Goal: Task Accomplishment & Management: Complete application form

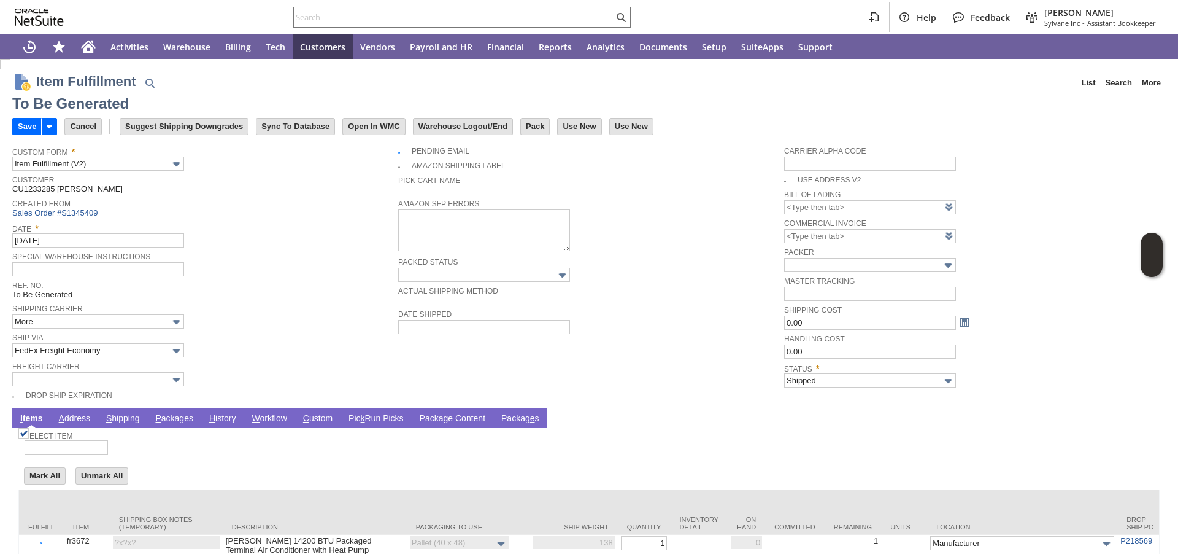
click at [170, 420] on link "P ackages" at bounding box center [174, 419] width 44 height 12
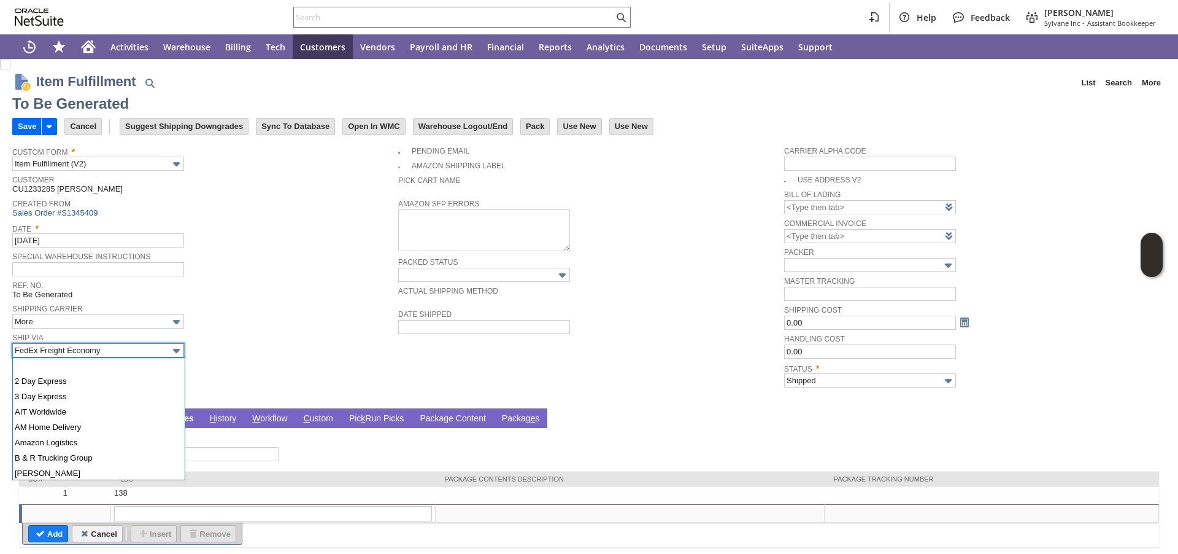
click at [128, 349] on input "FedEx Freight Economy" at bounding box center [98, 350] width 172 height 14
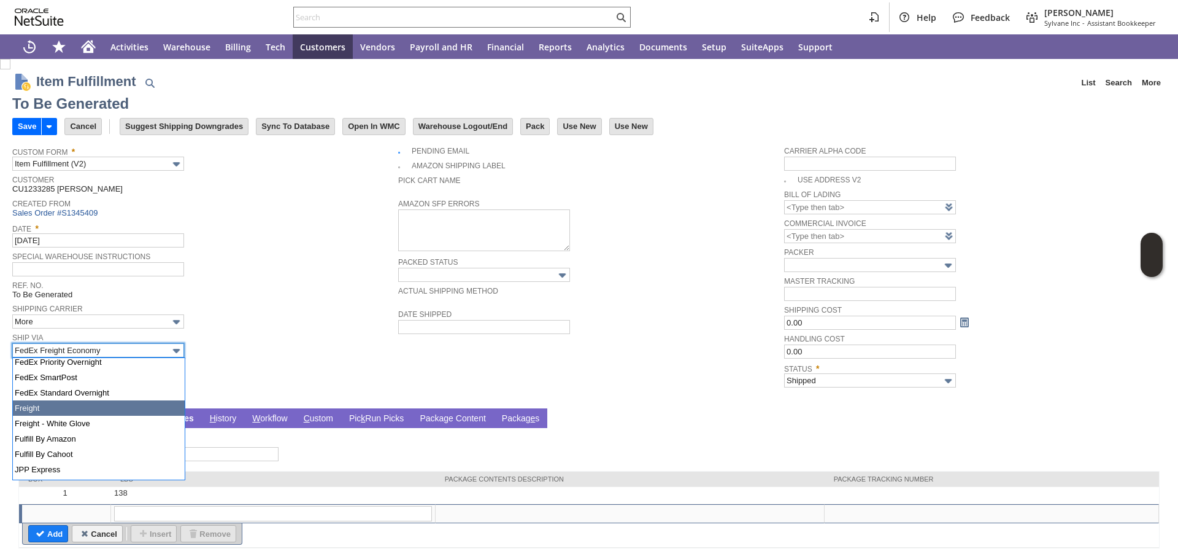
type input "Freight"
type input "Add"
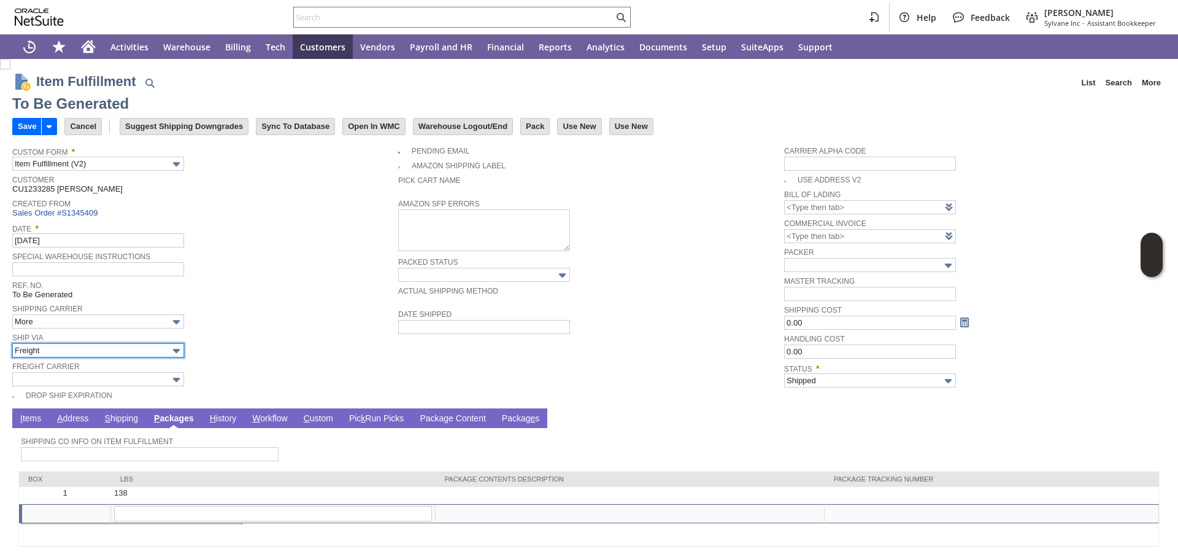
type input "138"
type input "OK"
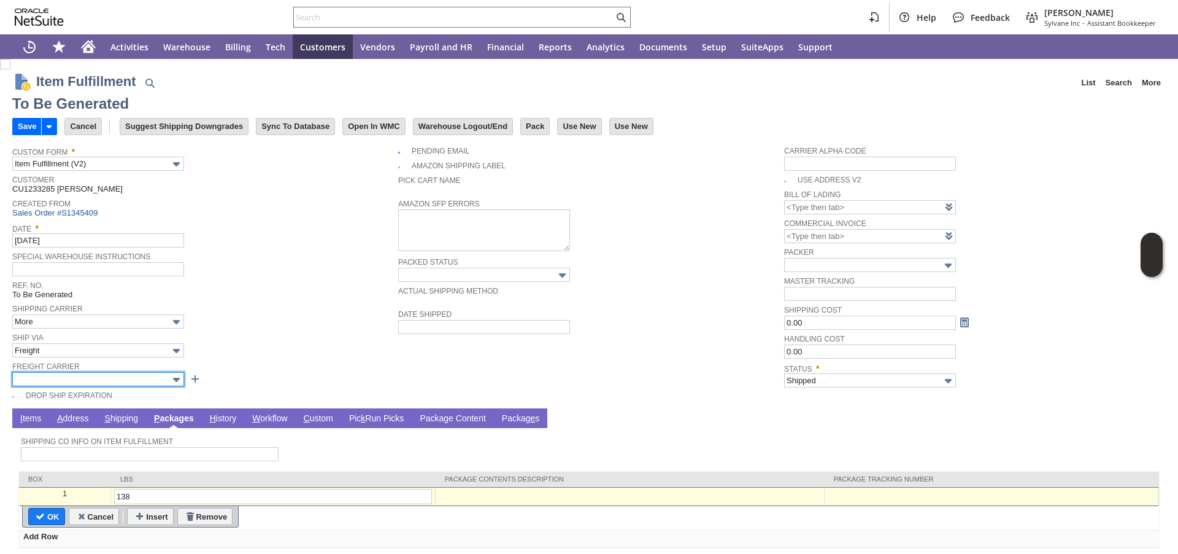
click at [83, 372] on input "text" at bounding box center [98, 379] width 172 height 14
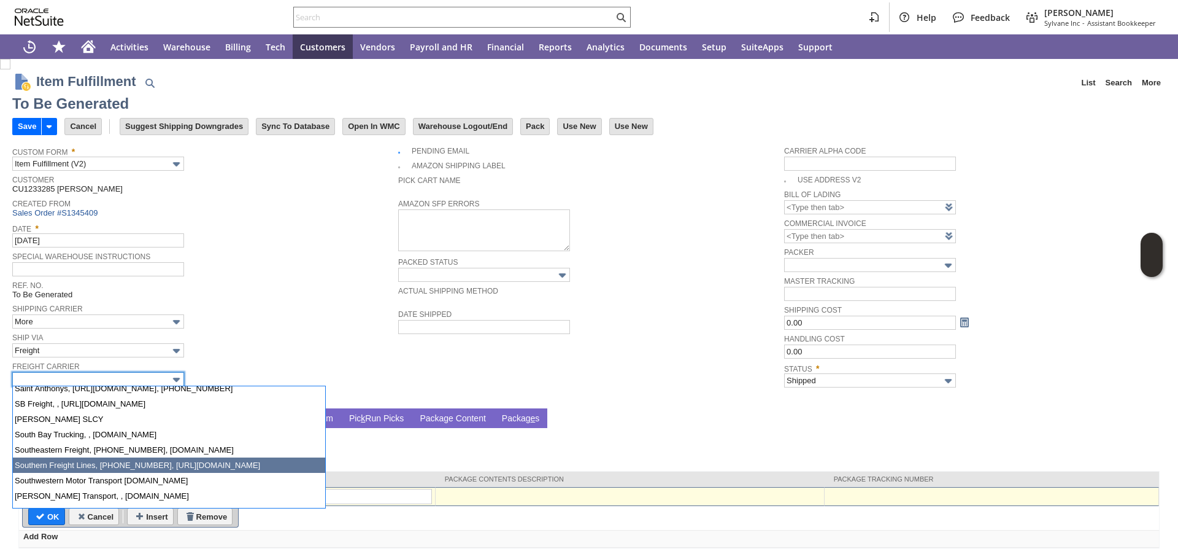
scroll to position [1106, 0]
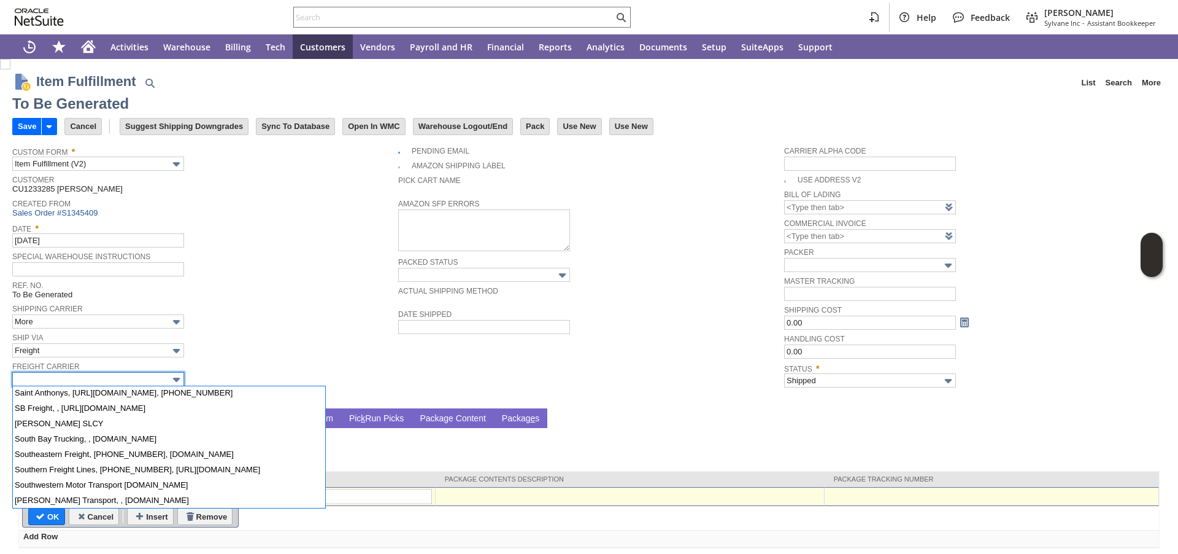
type input "[PERSON_NAME], [PHONE_NUMBER], [DOMAIN_NAME][PERSON_NAME]"
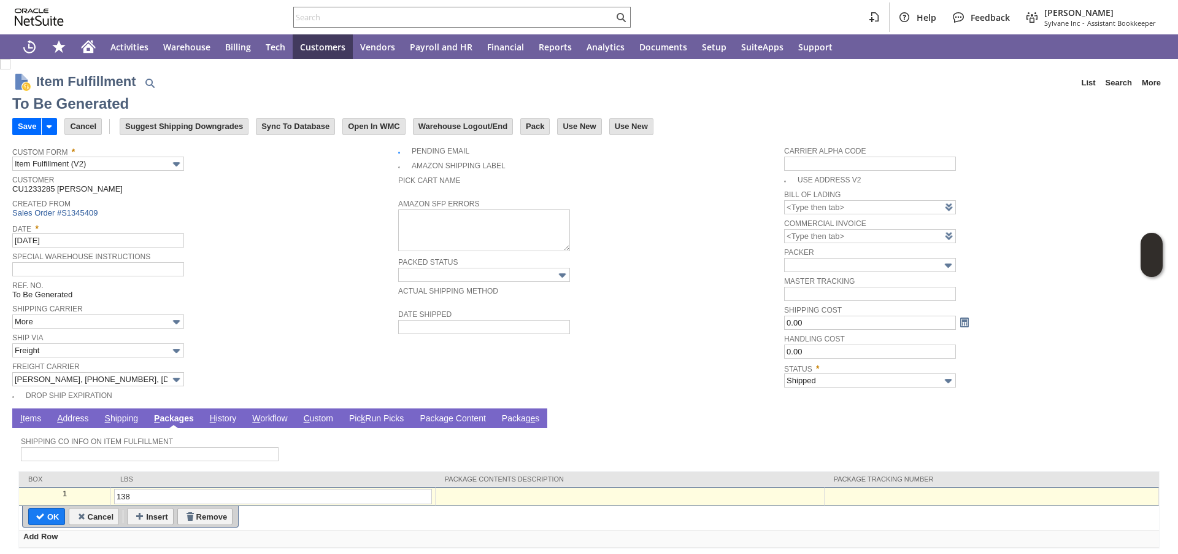
click at [846, 493] on div at bounding box center [992, 494] width 328 height 10
paste input "108515611501"
type input "108515611501"
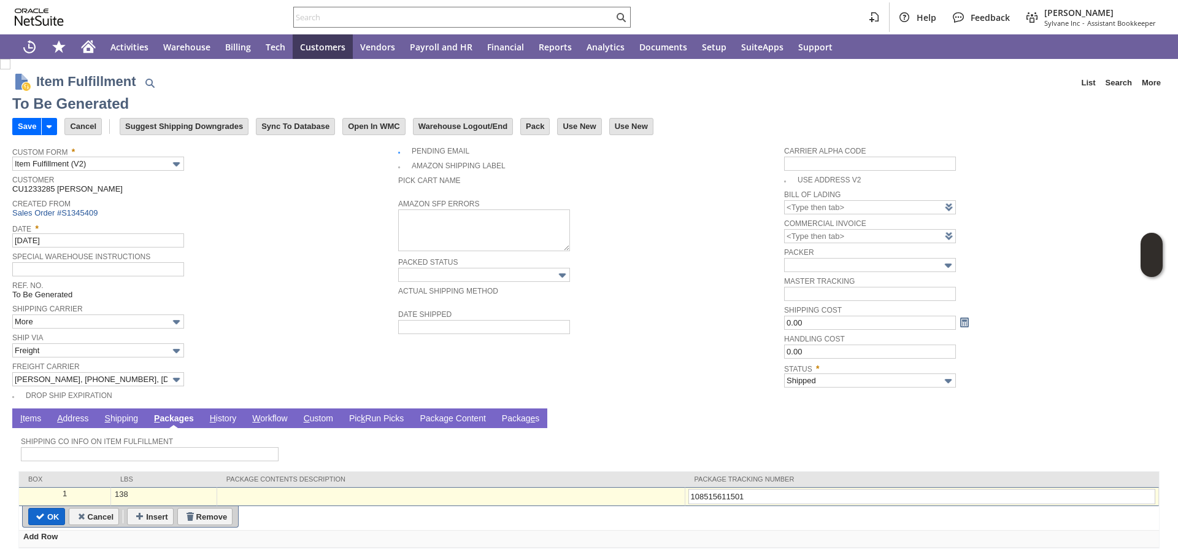
type input "108515611501"
click at [46, 517] on input "OK" at bounding box center [47, 516] width 36 height 16
type input "Add"
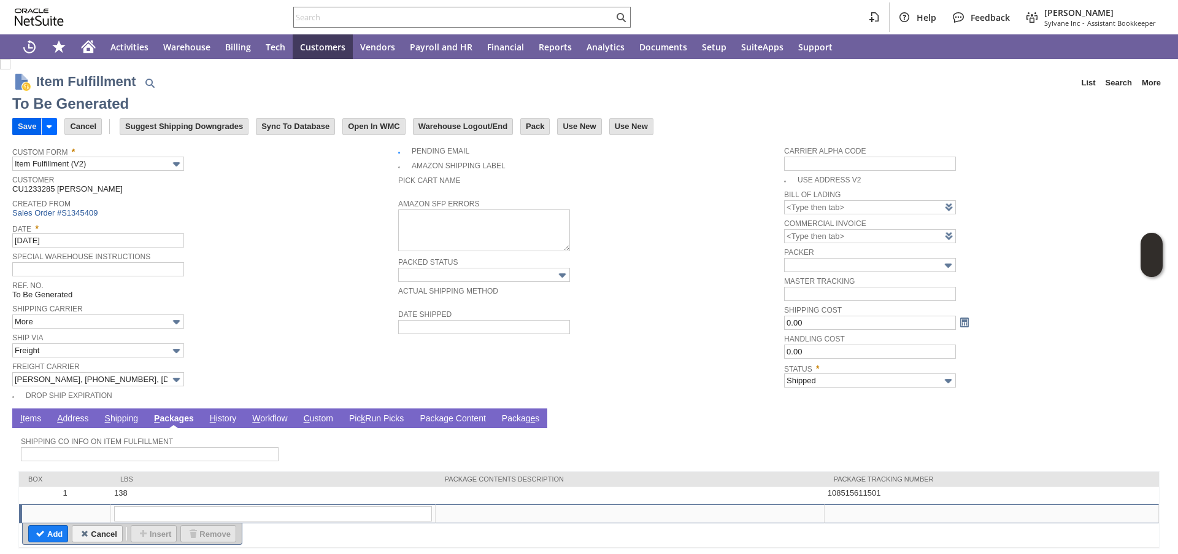
click at [30, 130] on input "Save" at bounding box center [27, 126] width 28 height 16
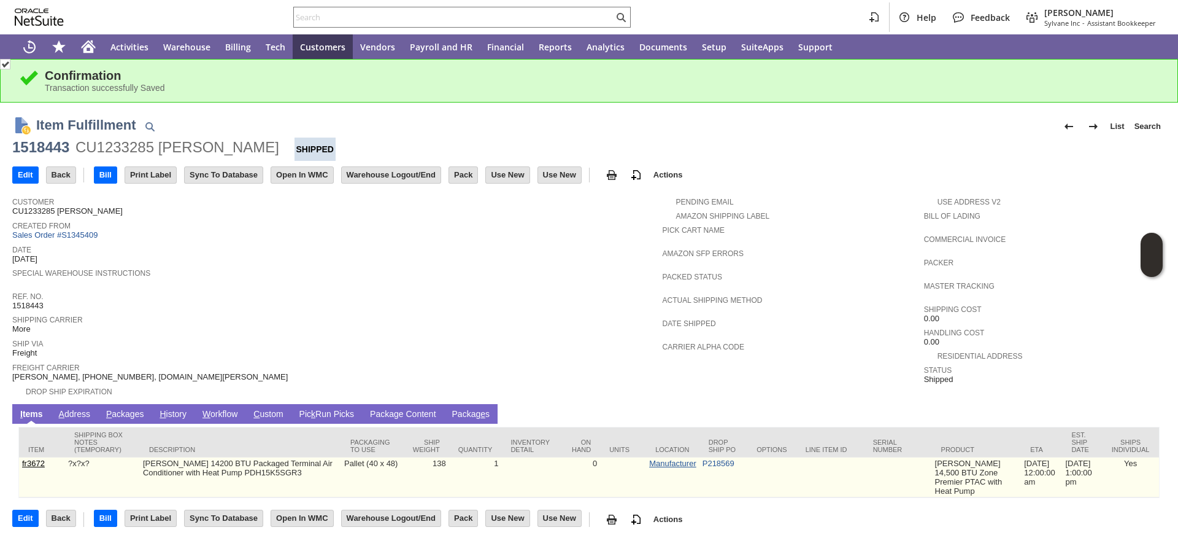
click at [692, 465] on link "Manufacturer" at bounding box center [672, 463] width 47 height 9
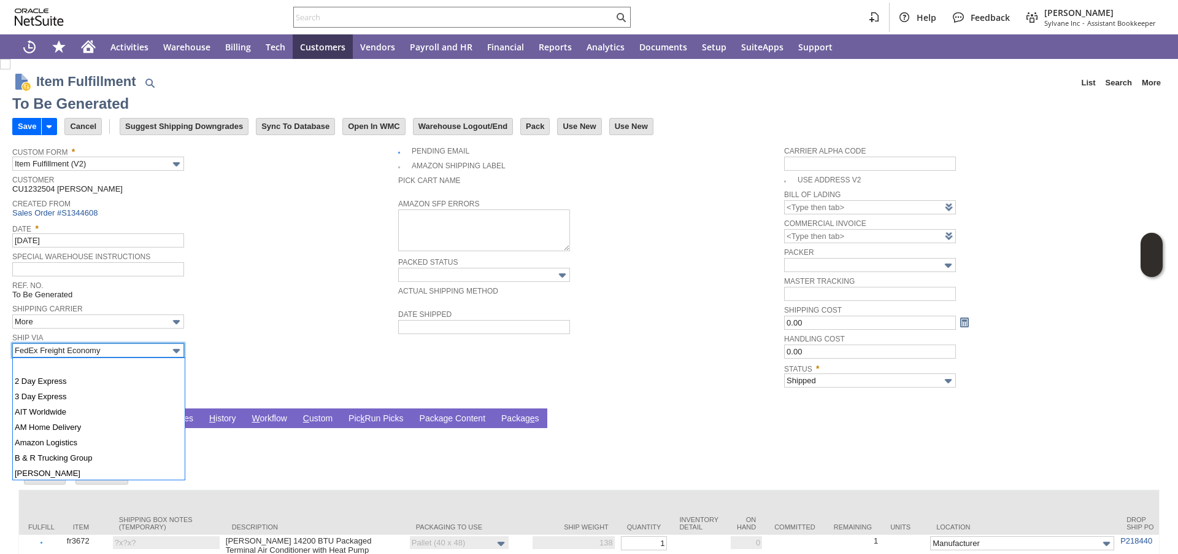
click at [143, 347] on input "FedEx Freight Economy" at bounding box center [98, 350] width 172 height 14
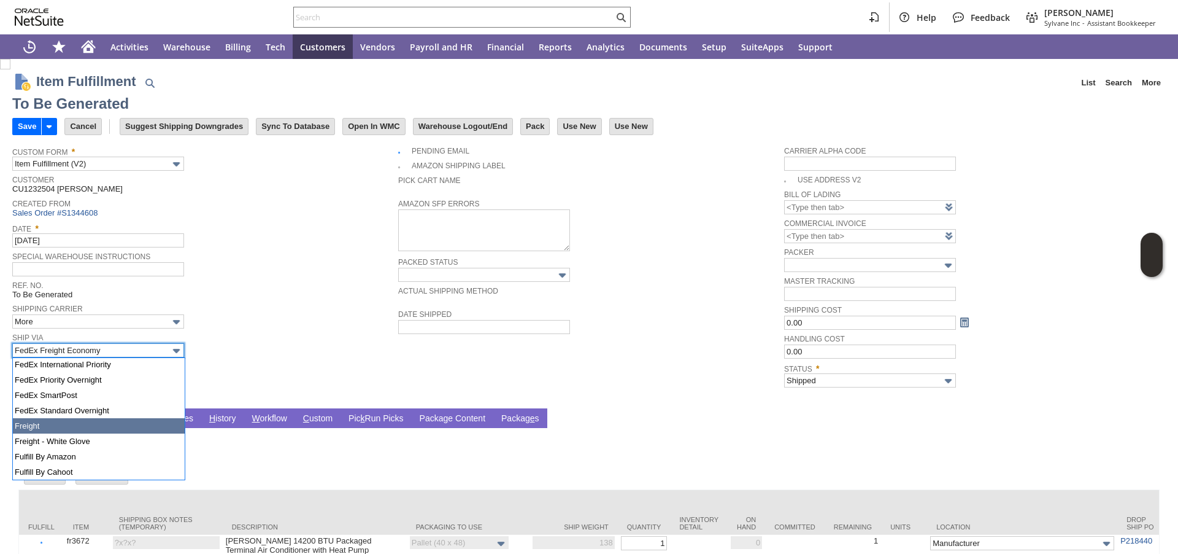
type input "Freight"
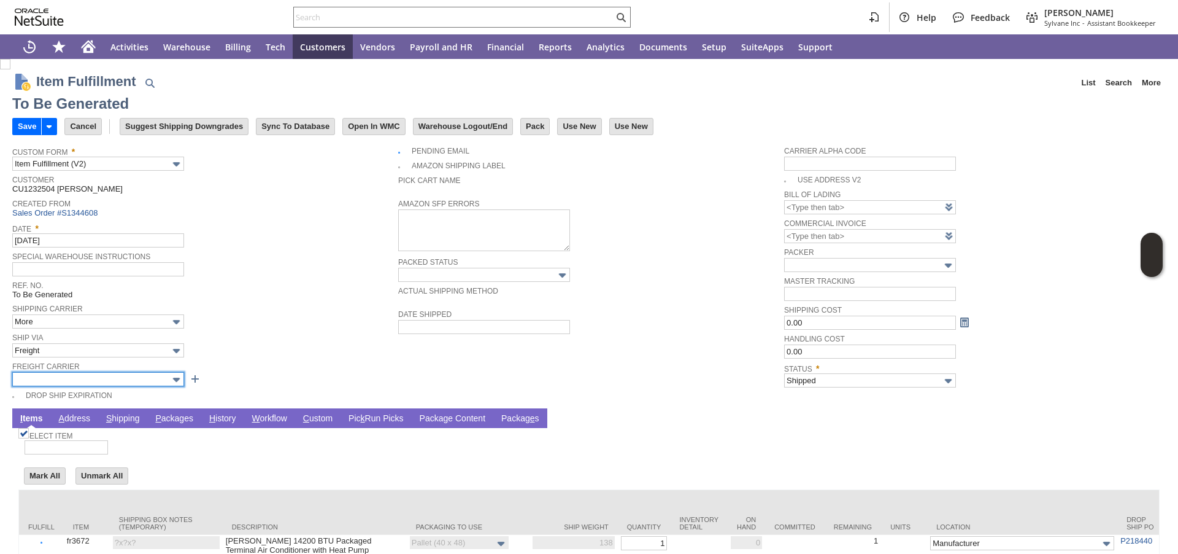
click at [77, 382] on input "text" at bounding box center [98, 379] width 172 height 14
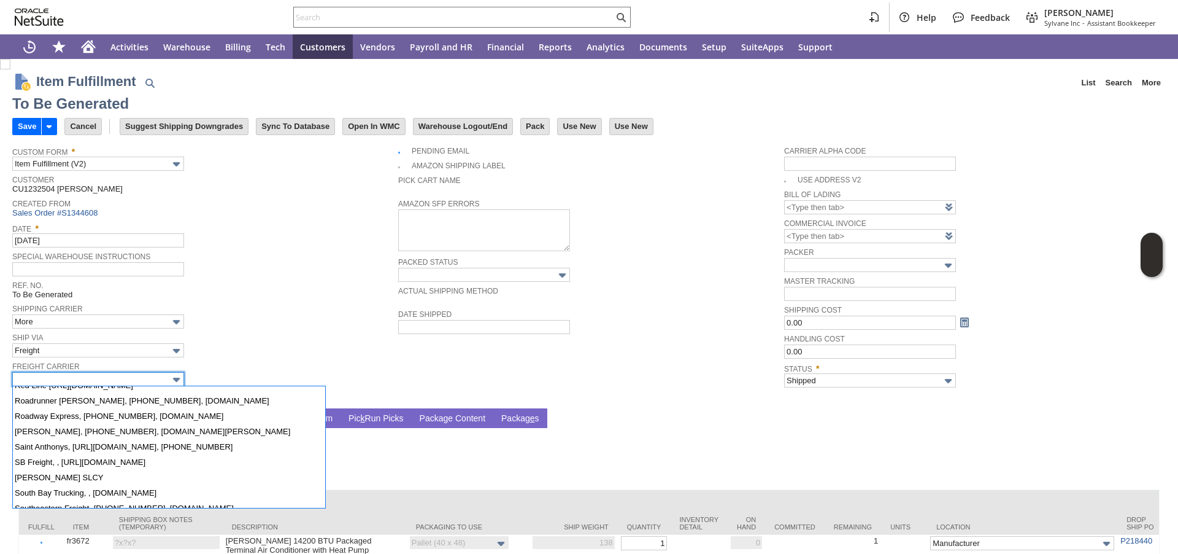
scroll to position [1061, 0]
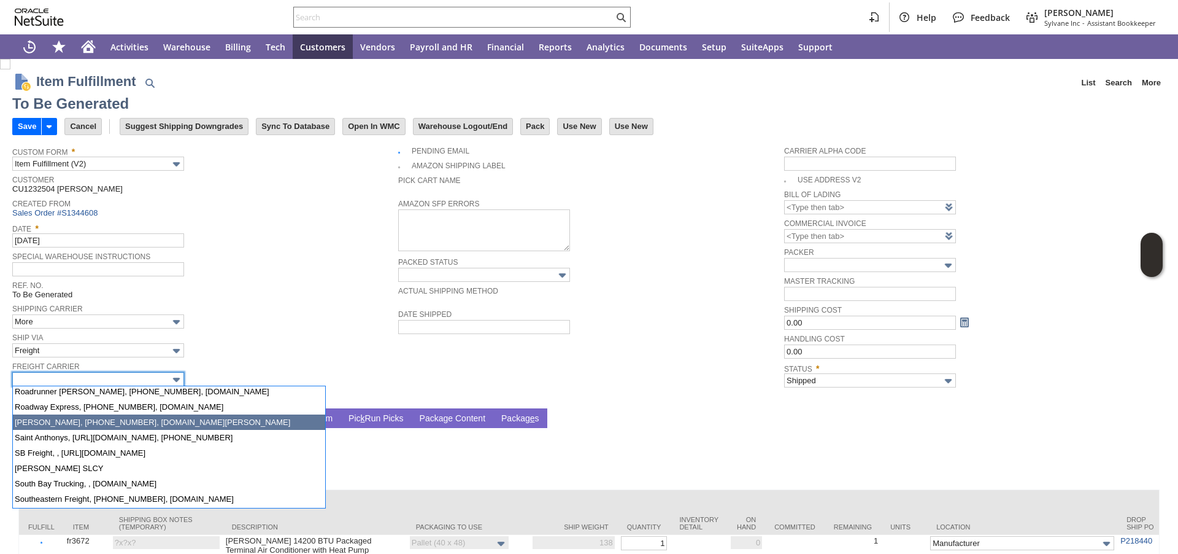
type input "[PERSON_NAME], [PHONE_NUMBER], [DOMAIN_NAME][PERSON_NAME]"
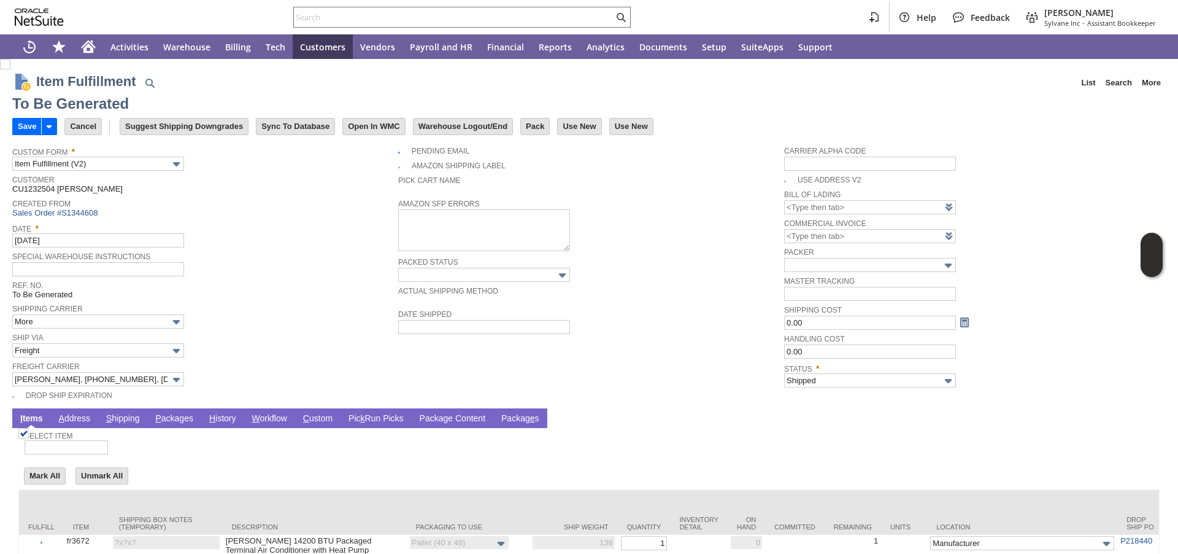
click at [180, 421] on link "P ackages" at bounding box center [174, 419] width 44 height 12
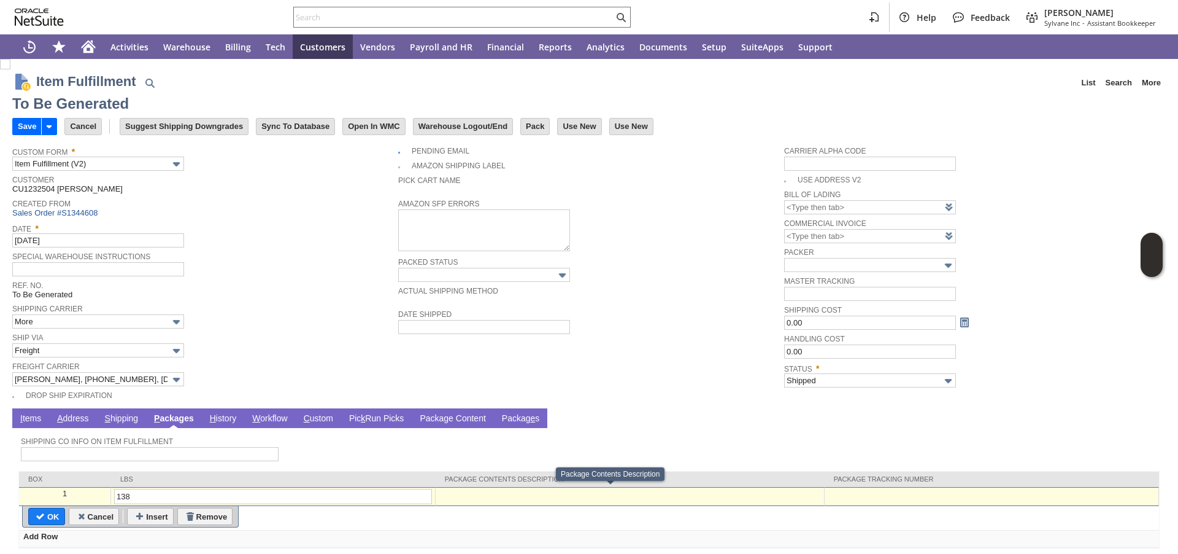
click at [828, 495] on div at bounding box center [992, 494] width 328 height 10
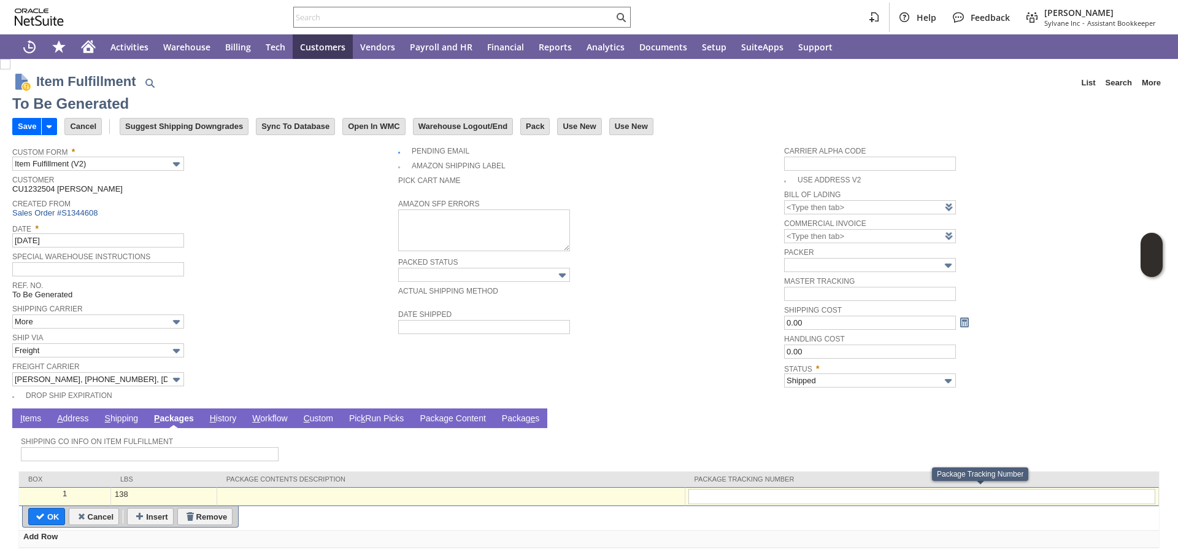
type input "108515611400"
type input "Add"
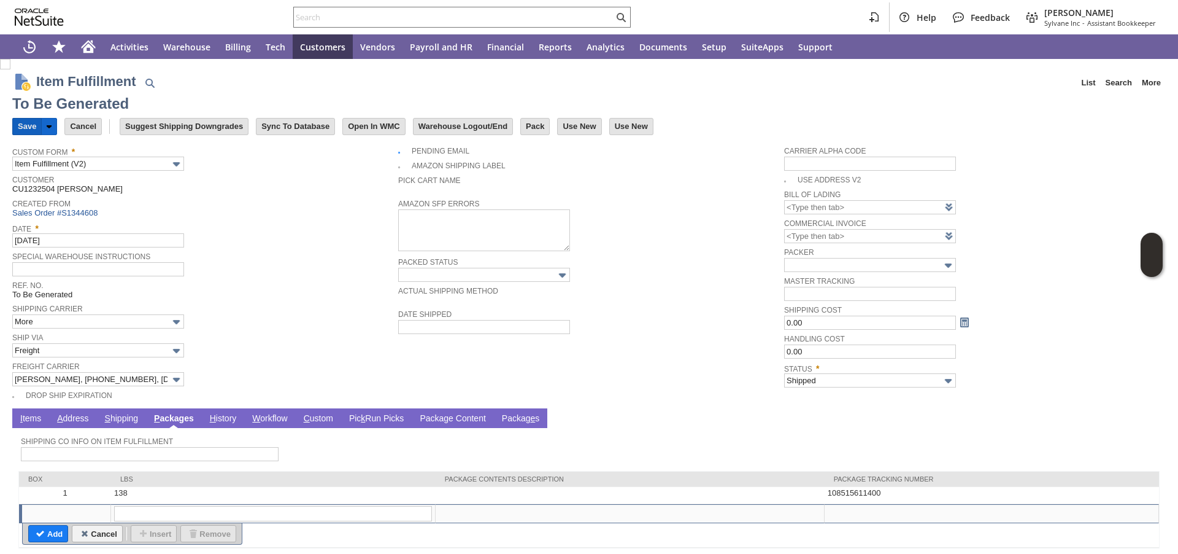
click at [14, 123] on input "Save" at bounding box center [27, 126] width 28 height 16
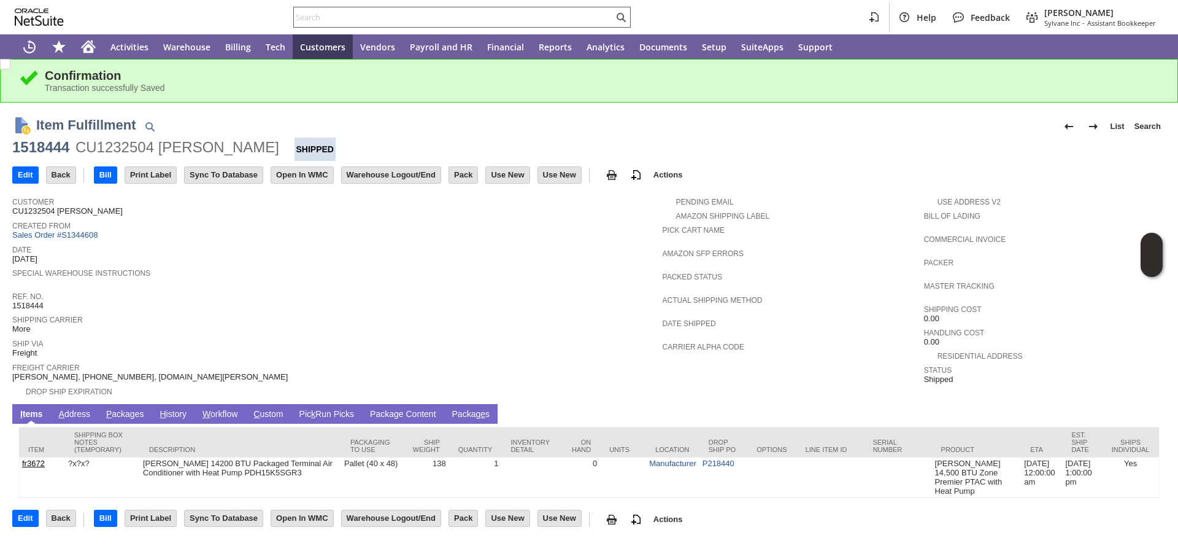
click at [330, 14] on input "text" at bounding box center [454, 17] width 320 height 15
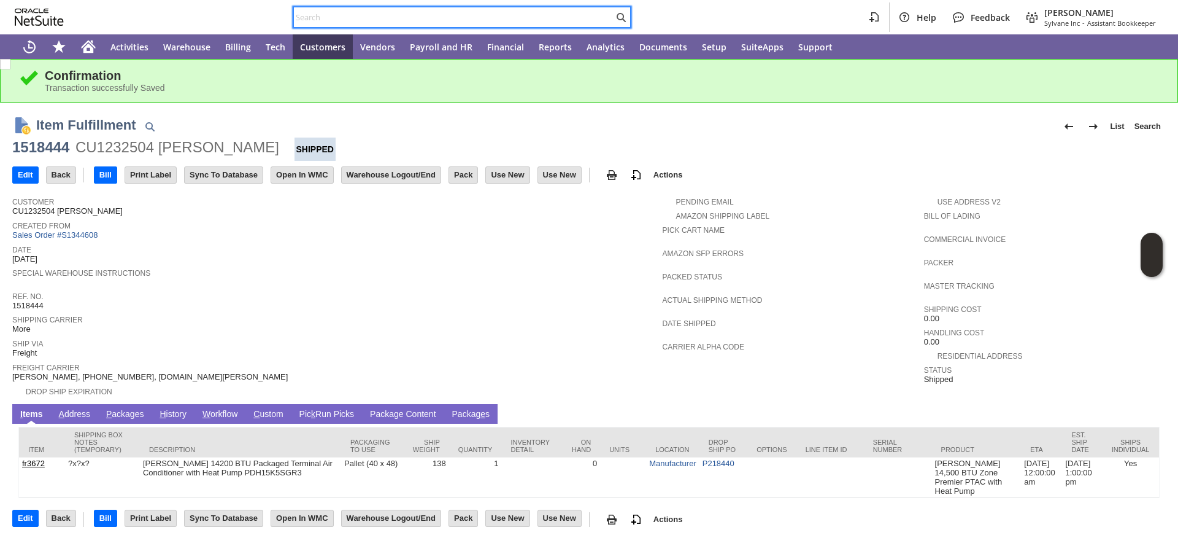
click at [330, 14] on input "text" at bounding box center [454, 17] width 320 height 15
paste input "P218774"
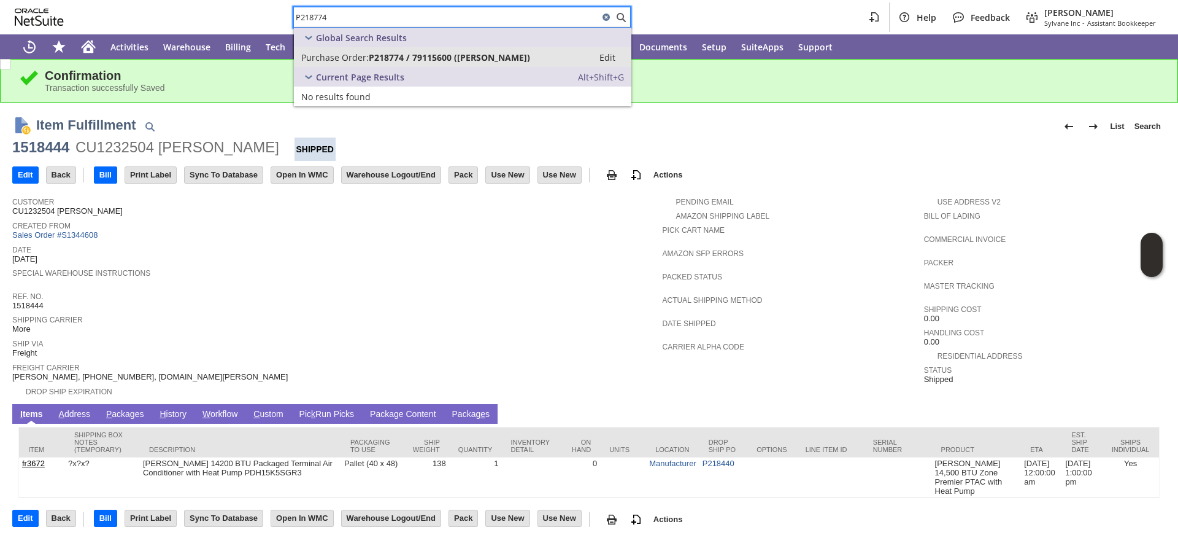
type input "P218774"
click at [325, 60] on span "Purchase Order:" at bounding box center [335, 58] width 68 height 12
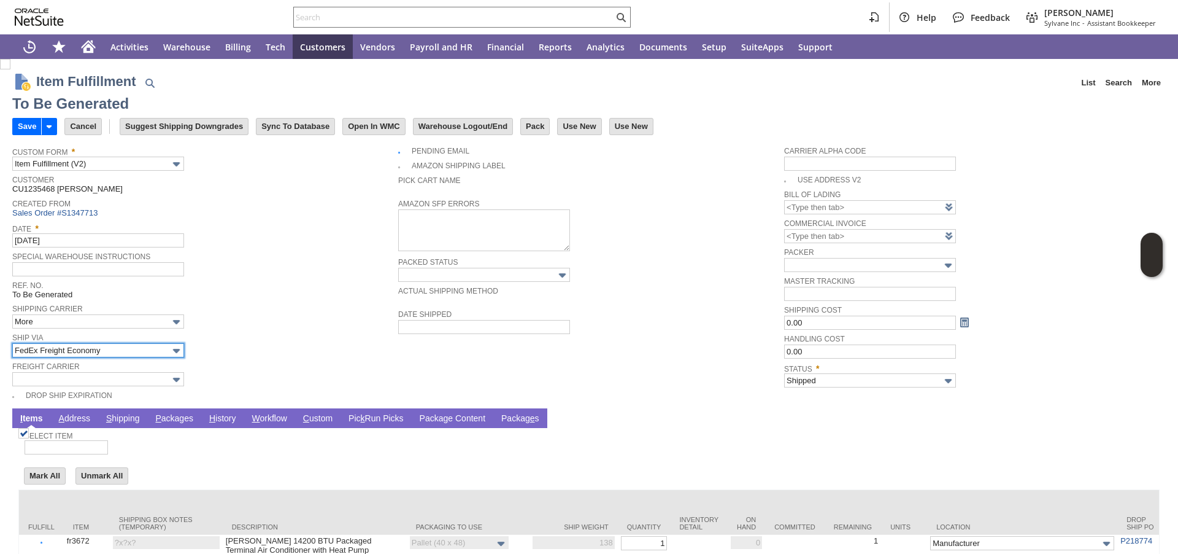
click at [69, 353] on input "FedEx Freight Economy" at bounding box center [98, 350] width 172 height 14
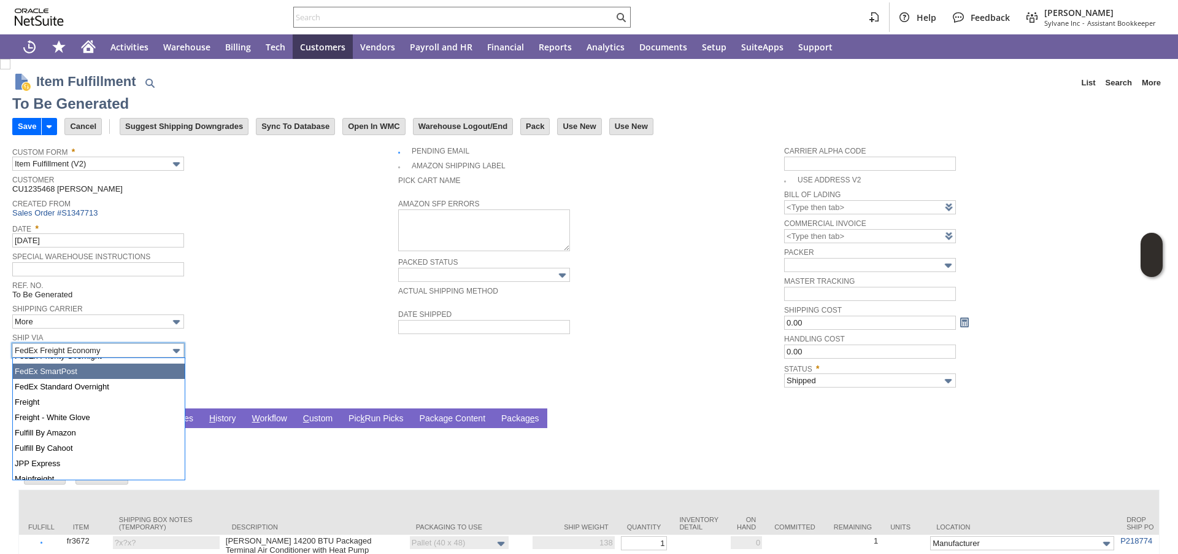
scroll to position [330, 0]
type input "Freight"
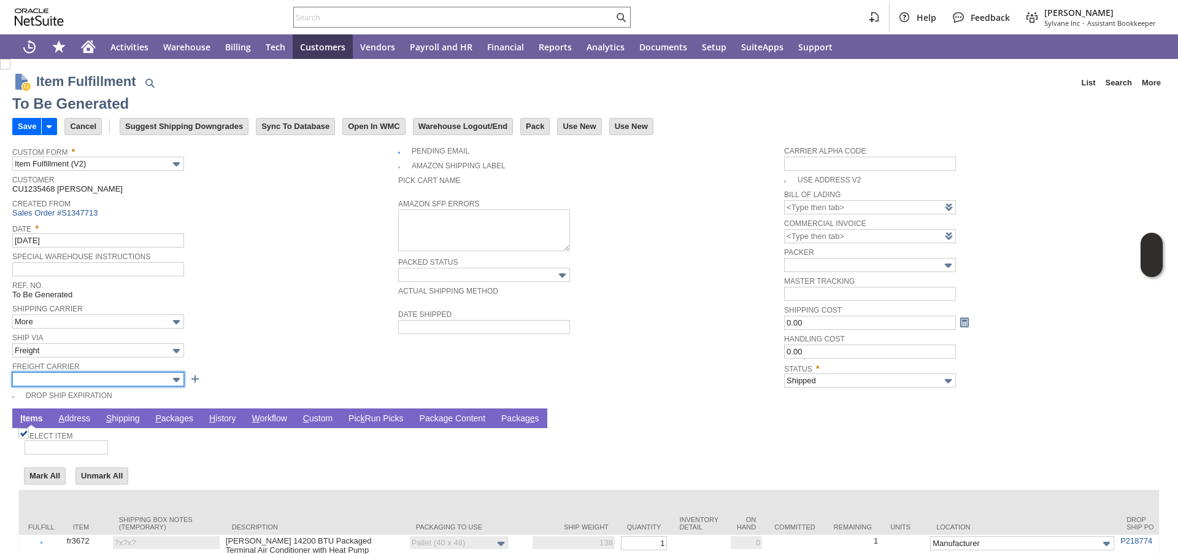
click at [76, 379] on input "text" at bounding box center [98, 379] width 172 height 14
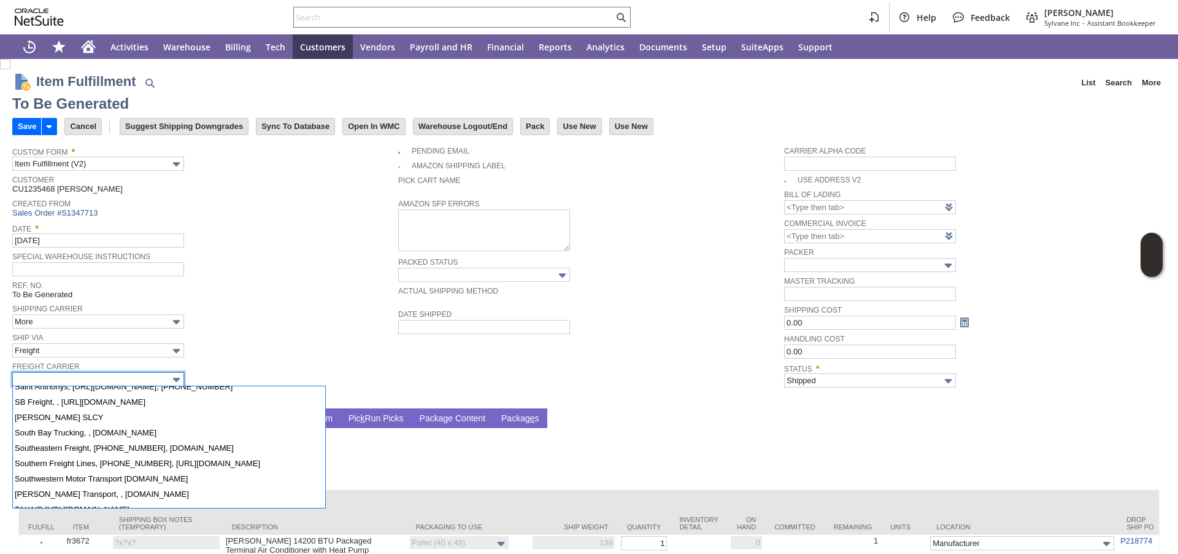
scroll to position [1110, 0]
type input "[PERSON_NAME], [PHONE_NUMBER], [DOMAIN_NAME][PERSON_NAME]"
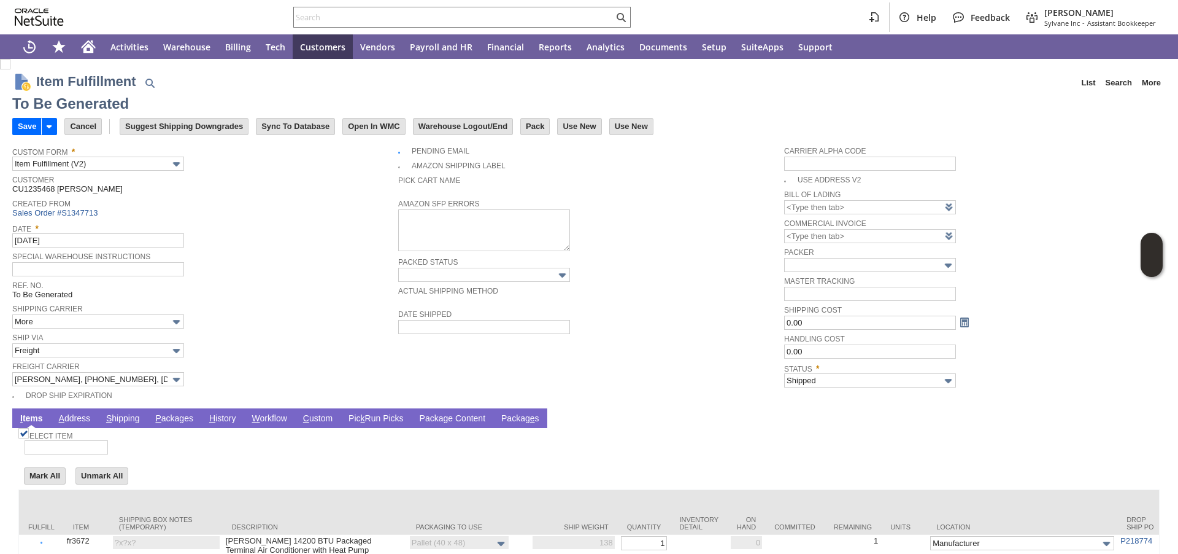
click at [167, 419] on link "P ackages" at bounding box center [174, 419] width 44 height 12
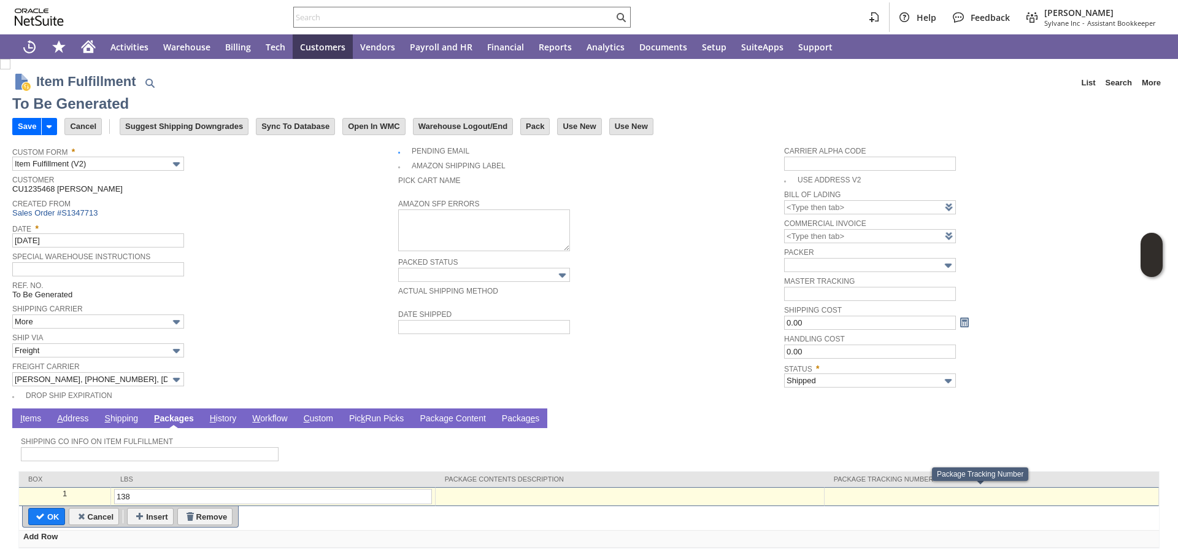
click at [915, 490] on div at bounding box center [992, 494] width 328 height 10
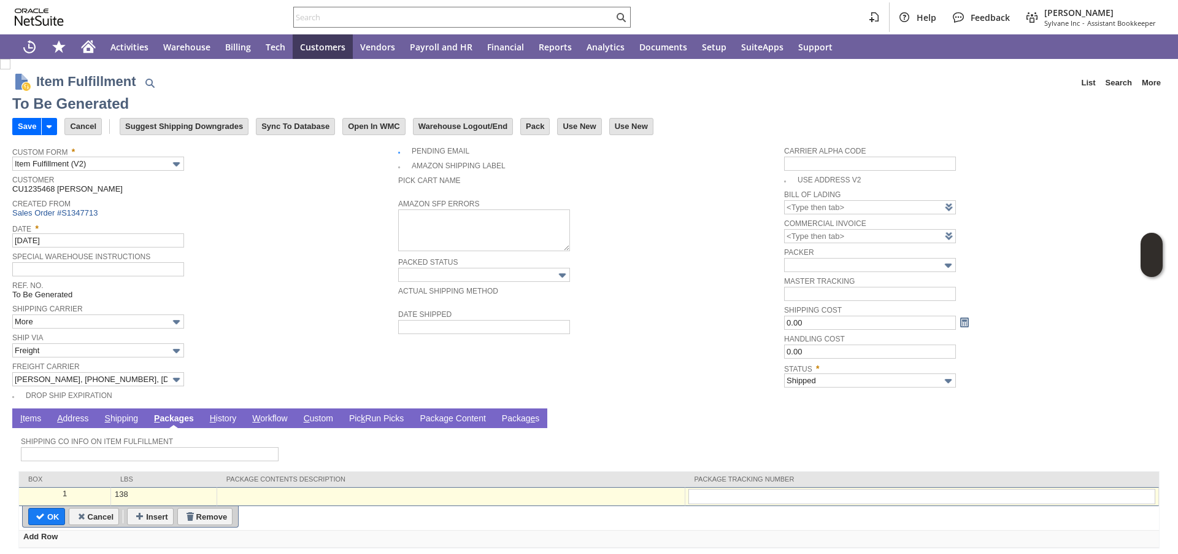
type input "108515611306"
type input "Add"
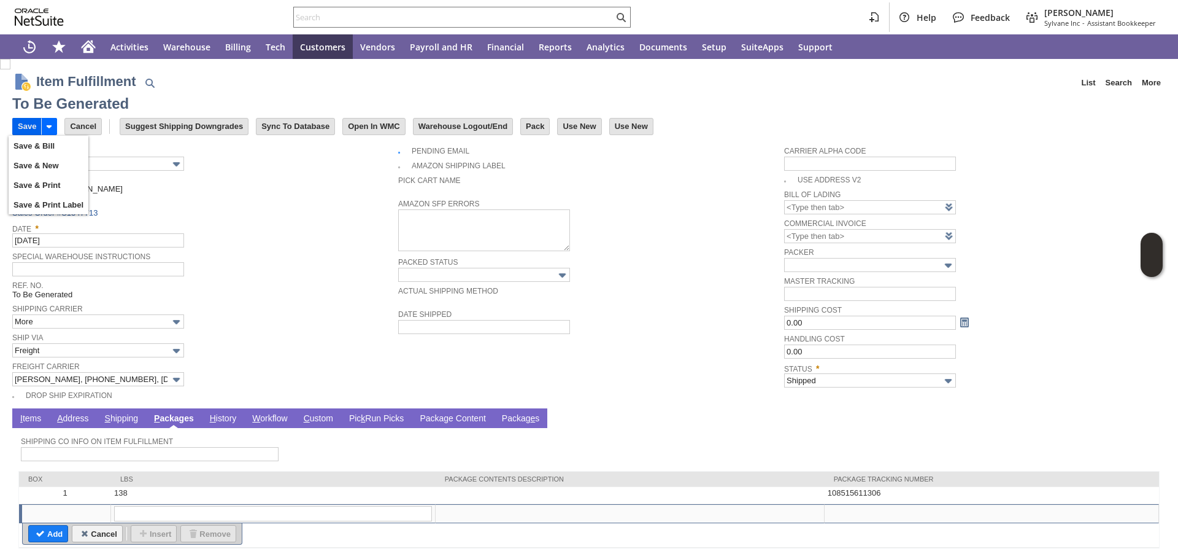
click at [27, 128] on input "Save" at bounding box center [27, 126] width 28 height 16
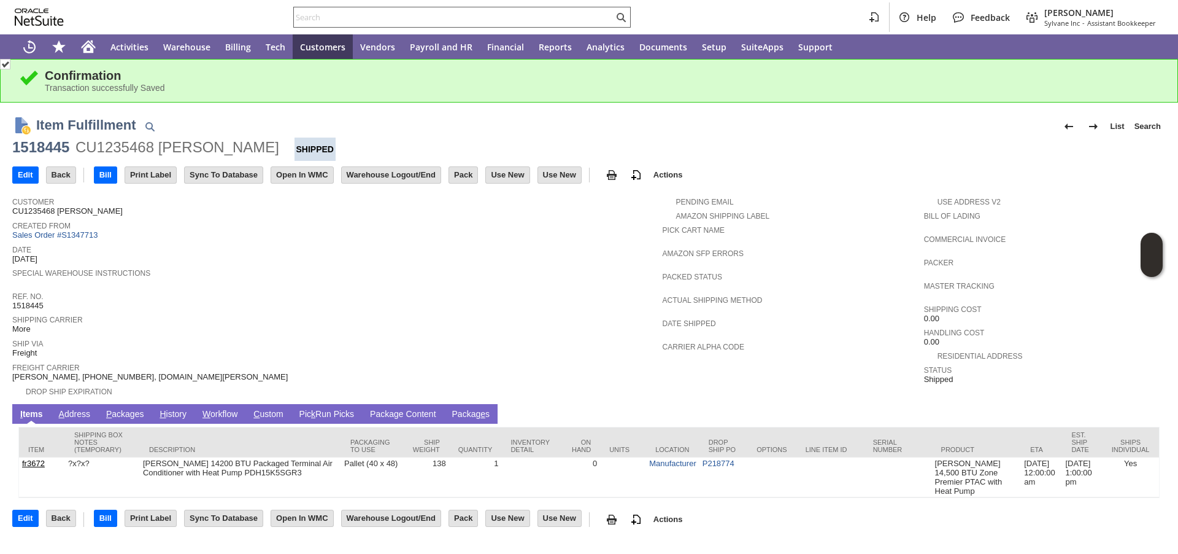
click at [440, 20] on input "text" at bounding box center [454, 17] width 320 height 15
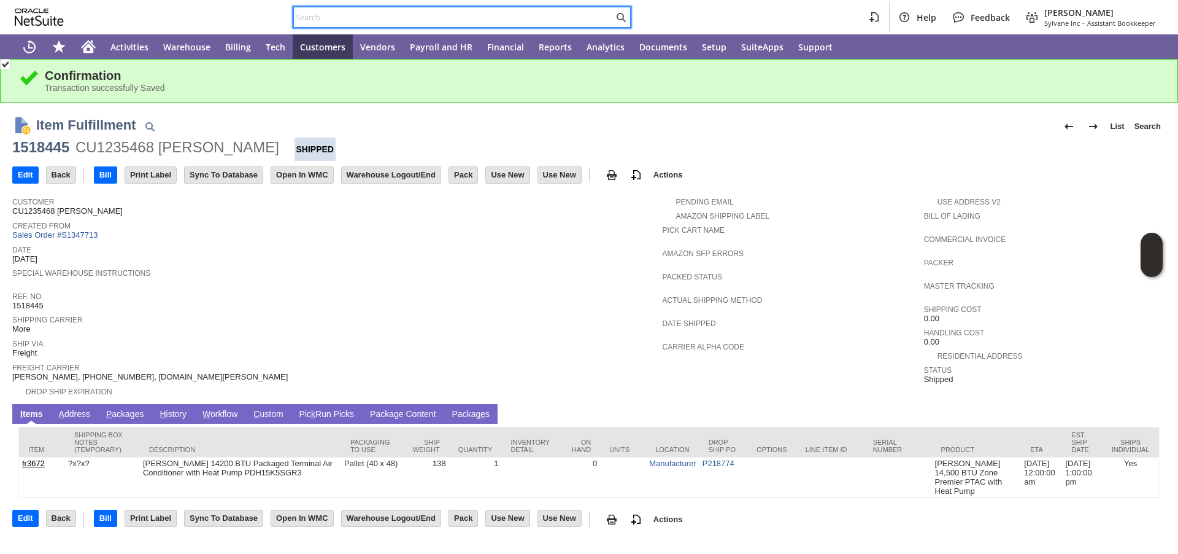
click at [440, 20] on input "text" at bounding box center [454, 17] width 320 height 15
paste input "P218957"
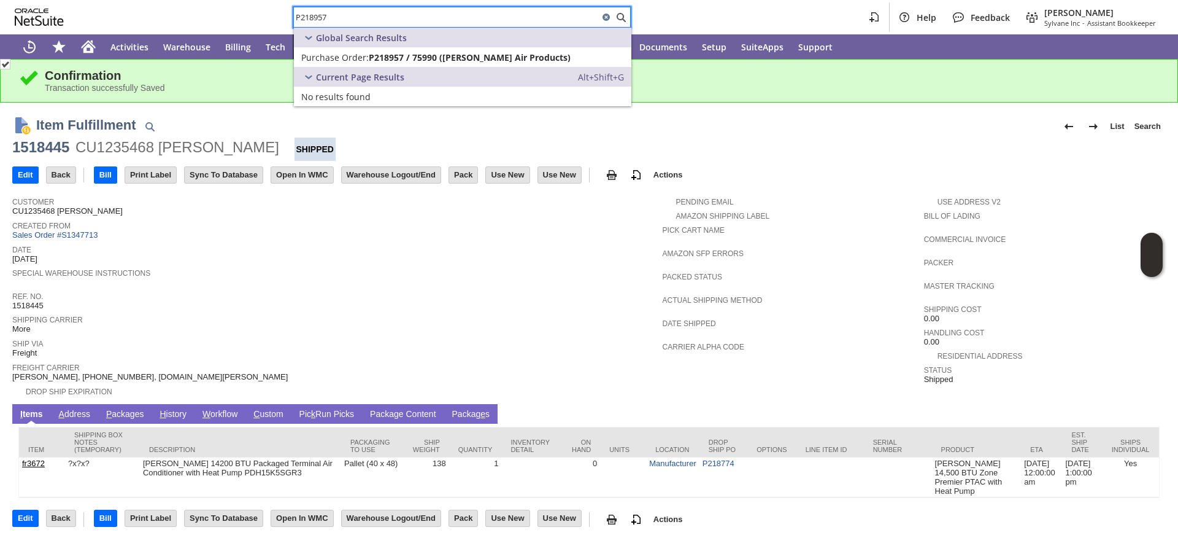
type input "P218957"
click at [363, 61] on span "Purchase Order:" at bounding box center [335, 58] width 68 height 12
